Goal: Information Seeking & Learning: Learn about a topic

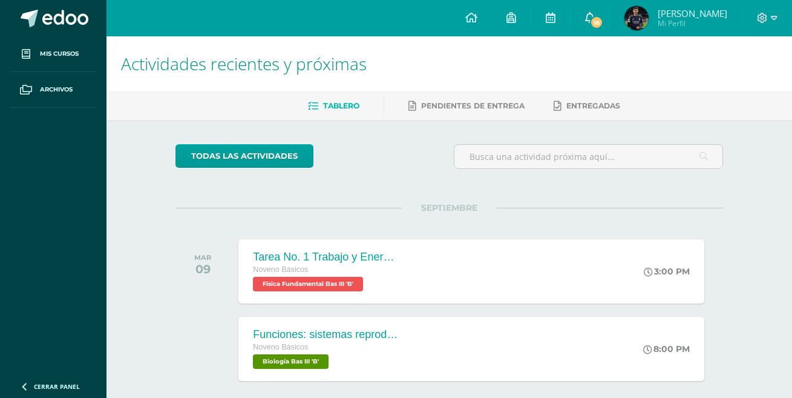
click at [599, 17] on span "16" at bounding box center [596, 22] width 13 height 13
click at [742, 139] on div "todas las Actividades No tienes actividades Échale un vistazo a los demás perío…" at bounding box center [449, 285] width 596 height 330
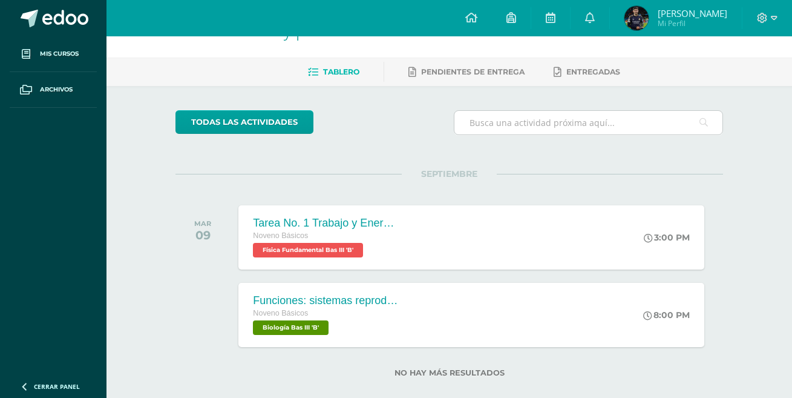
scroll to position [52, 0]
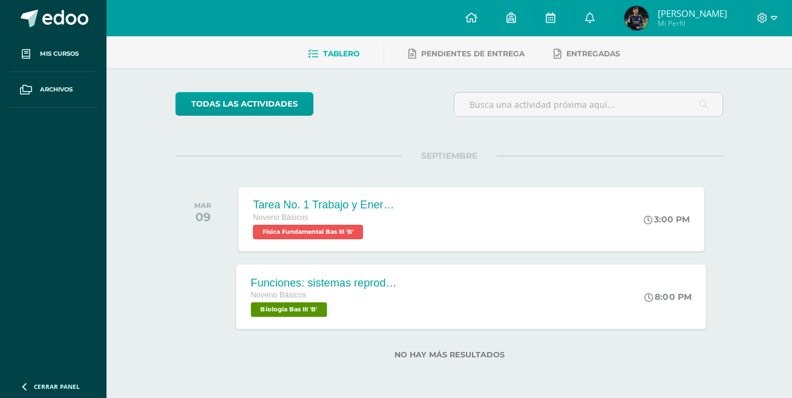
click at [398, 288] on div "Funciones: sistemas reproductores Noveno Básicos Biología Bas III 'B'" at bounding box center [325, 296] width 176 height 65
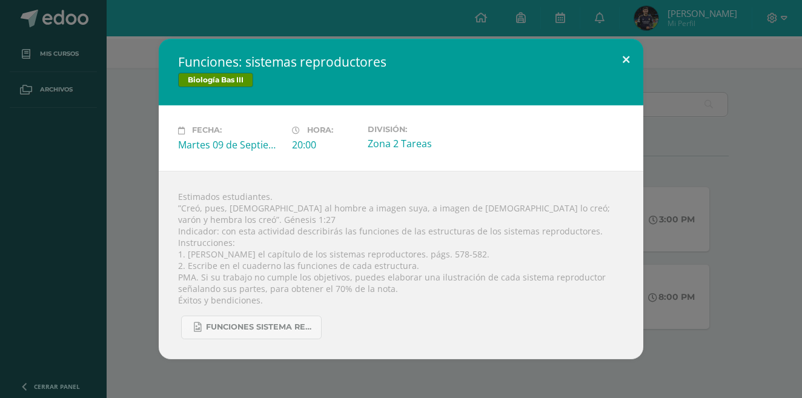
click at [630, 64] on button at bounding box center [625, 59] width 35 height 41
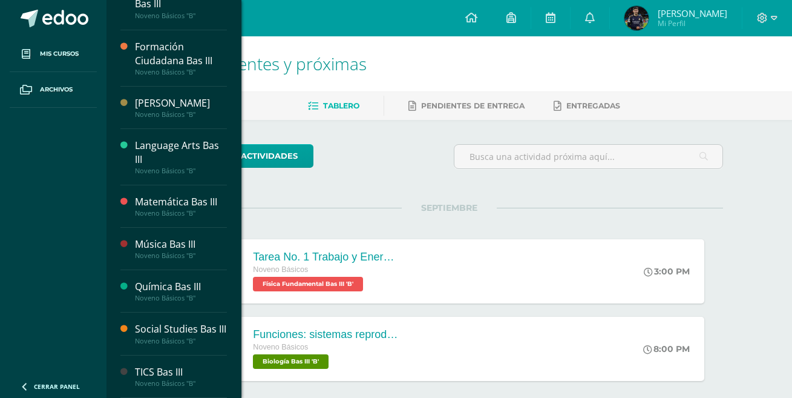
scroll to position [421, 0]
click at [177, 366] on div "TICS Bas III" at bounding box center [181, 372] width 92 height 14
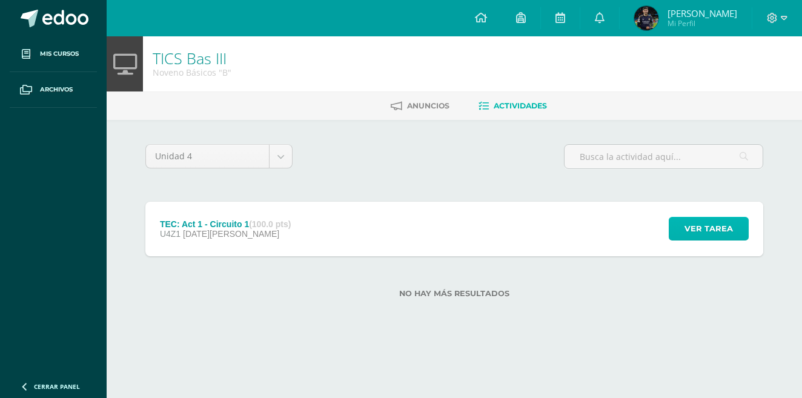
click at [677, 222] on button "Ver tarea" at bounding box center [708, 229] width 80 height 24
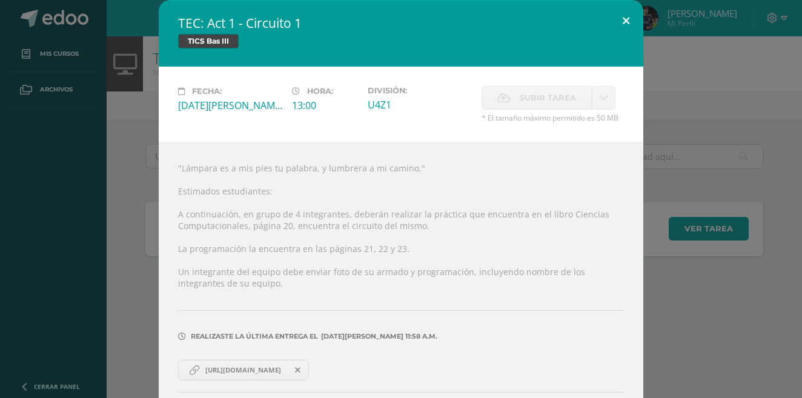
click at [619, 24] on button at bounding box center [625, 20] width 35 height 41
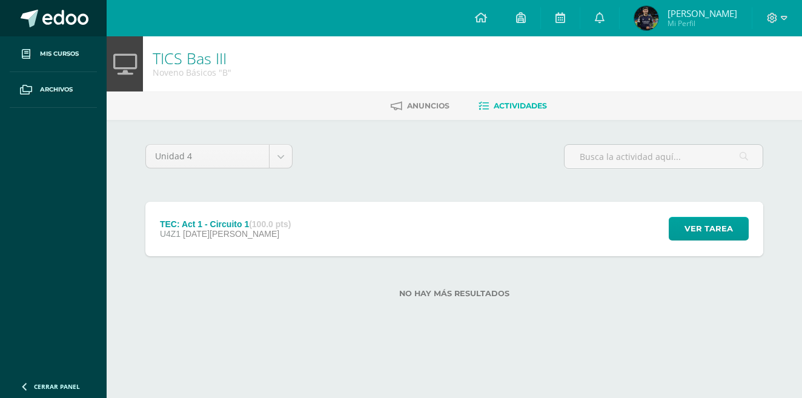
click at [89, 23] on link at bounding box center [53, 18] width 107 height 36
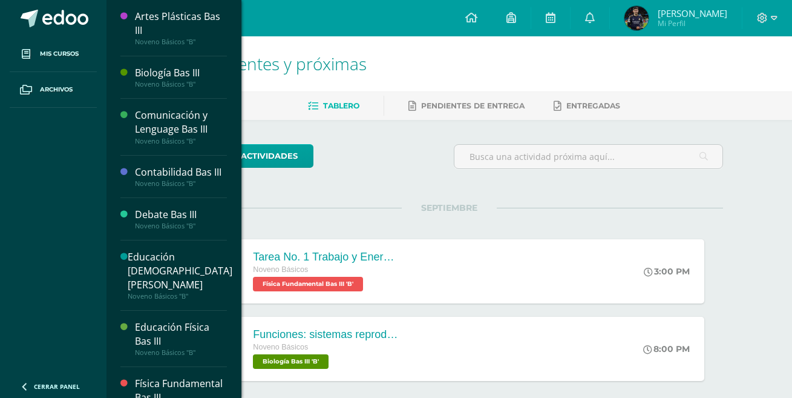
click at [421, 155] on div "todas las Actividades" at bounding box center [450, 161] width 558 height 35
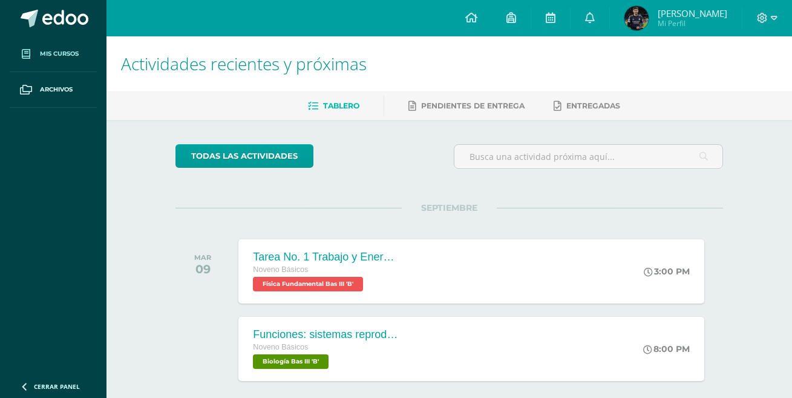
click at [45, 50] on span "Mis cursos" at bounding box center [59, 54] width 39 height 10
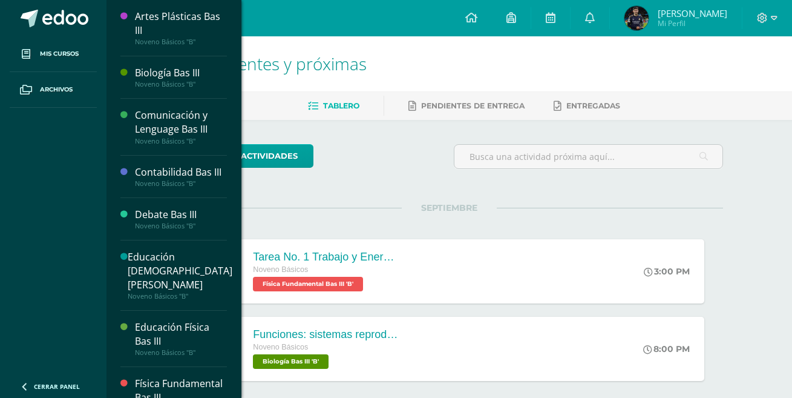
click at [737, 187] on div "todas las Actividades No tienes actividades Échale un vistazo a los demás perío…" at bounding box center [449, 285] width 596 height 330
click at [499, 258] on div "Tarea No. 1 Trabajo y Energía Noveno Básicos Física Fundamental Bas III 'B' 3:0…" at bounding box center [472, 271] width 470 height 65
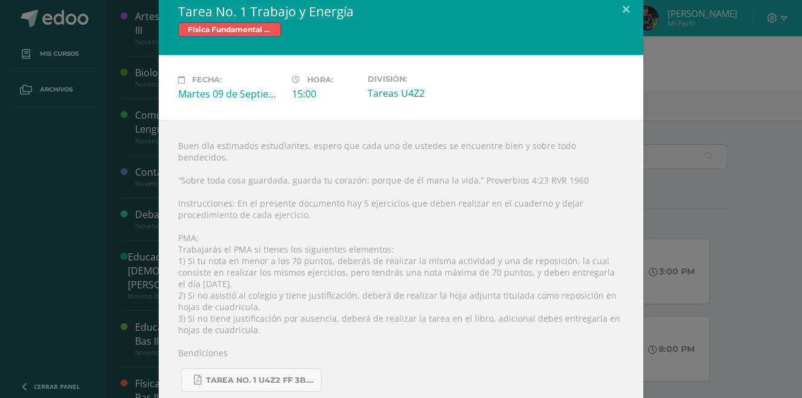
scroll to position [14, 0]
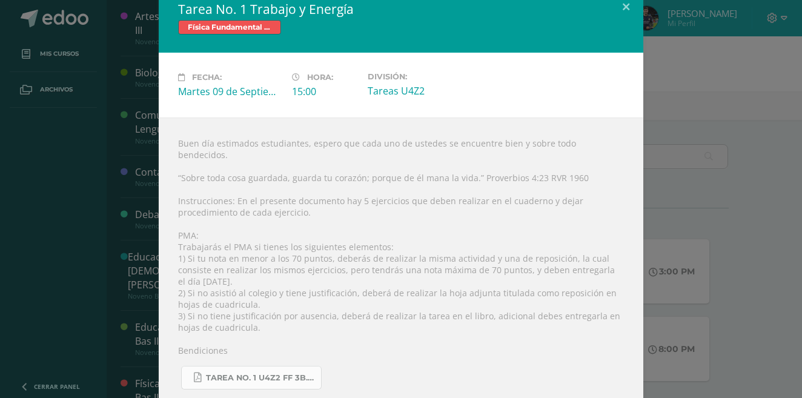
click at [277, 373] on span "Tarea No. 1 U4Z2 FF 3B.pdf" at bounding box center [260, 378] width 109 height 10
click at [285, 373] on span "Tarea No. 1 U4Z2 FF 3B.pdf" at bounding box center [260, 378] width 109 height 10
